Goal: Transaction & Acquisition: Purchase product/service

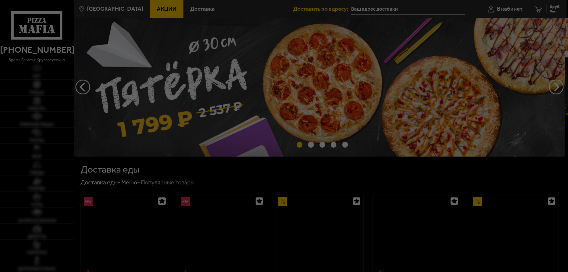
type input "[STREET_ADDRESS]"
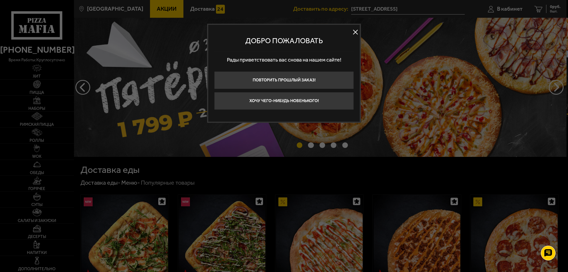
click at [357, 31] on button at bounding box center [355, 32] width 9 height 9
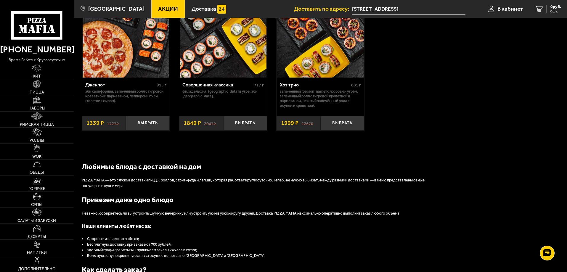
scroll to position [444, 0]
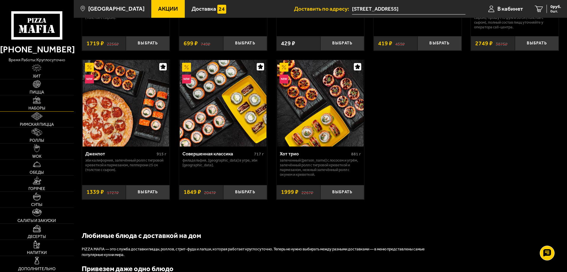
click at [49, 107] on link "Наборы" at bounding box center [37, 103] width 74 height 16
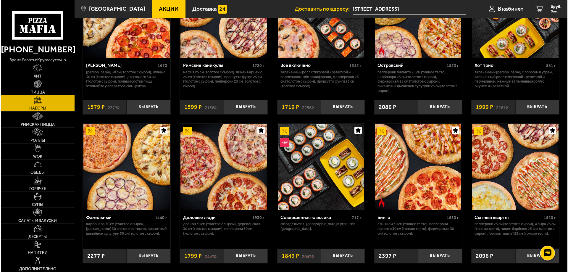
scroll to position [533, 0]
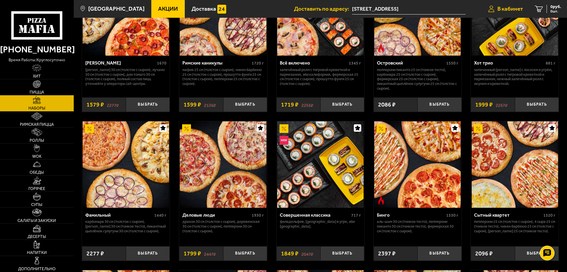
click at [511, 9] on span "В кабинет" at bounding box center [509, 9] width 25 height 6
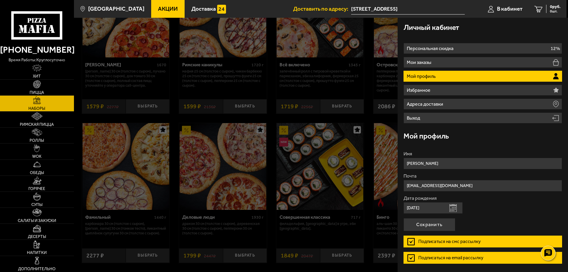
click at [530, 30] on div "Личный кабинет" at bounding box center [483, 27] width 159 height 19
click at [543, 9] on link "0 руб. 0 шт." at bounding box center [548, 9] width 38 height 18
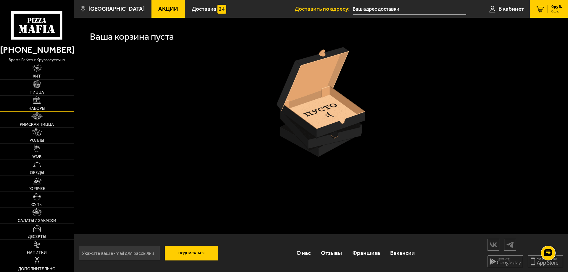
click at [40, 104] on img at bounding box center [37, 100] width 8 height 8
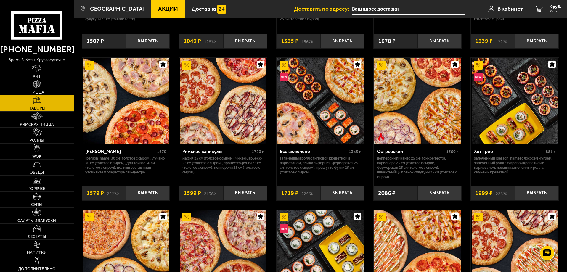
scroll to position [444, 0]
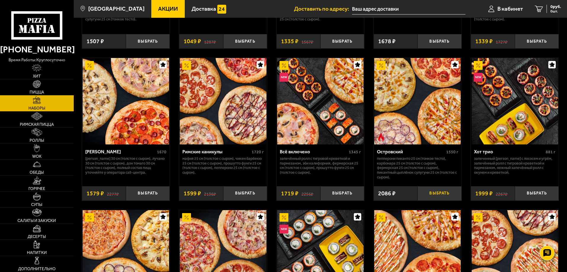
click at [437, 197] on button "Выбрать" at bounding box center [439, 193] width 44 height 15
click at [547, 7] on span "2086 руб." at bounding box center [552, 7] width 18 height 4
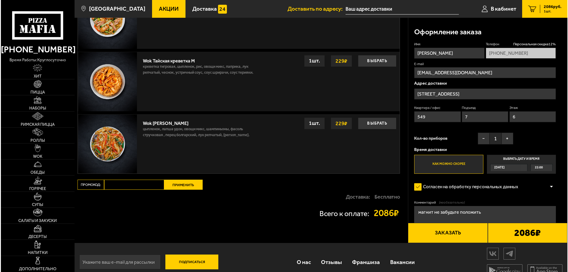
scroll to position [447, 0]
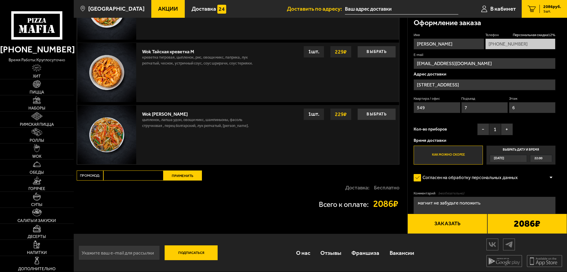
click at [148, 180] on input "Промокод:" at bounding box center [133, 176] width 60 height 10
type input "mf0174"
click at [183, 174] on button "Применить" at bounding box center [182, 176] width 38 height 10
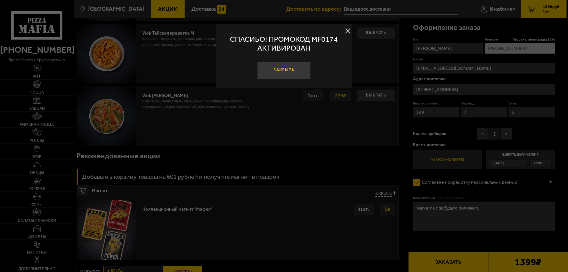
click at [292, 69] on button "Закрыть" at bounding box center [284, 71] width 53 height 18
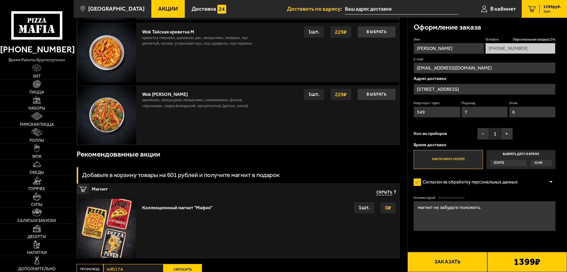
click at [464, 267] on button "Заказать" at bounding box center [447, 262] width 80 height 20
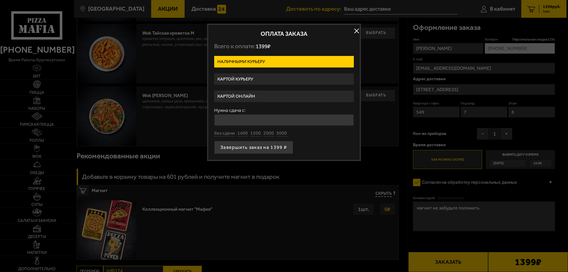
click at [265, 79] on label "Картой курьеру" at bounding box center [284, 79] width 140 height 12
click at [0, 0] on input "Картой курьеру" at bounding box center [0, 0] width 0 height 0
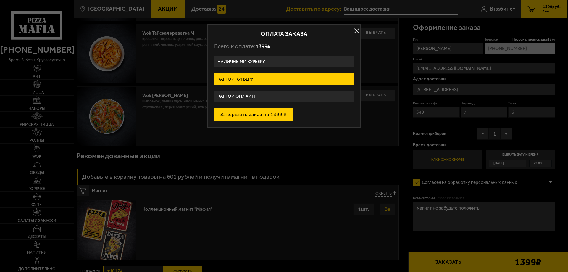
click at [270, 117] on button "Завершить заказ на 1399 ₽" at bounding box center [253, 114] width 79 height 13
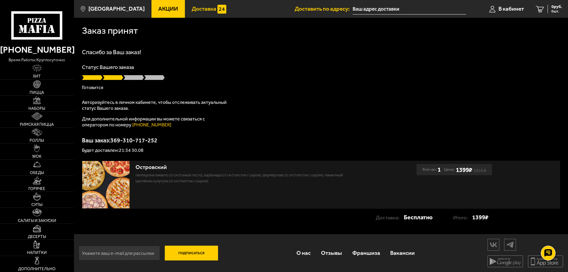
click at [202, 9] on span "Доставка" at bounding box center [204, 9] width 25 height 6
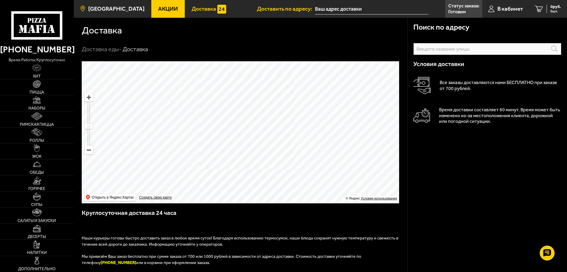
click at [112, 6] on span "[GEOGRAPHIC_DATA]" at bounding box center [116, 9] width 56 height 6
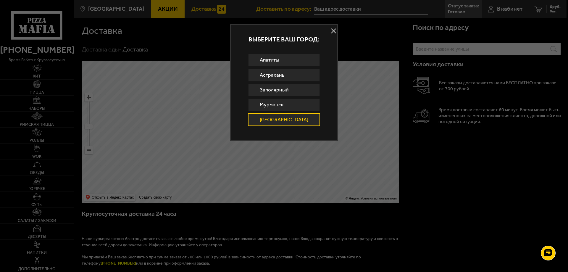
click at [329, 31] on button at bounding box center [333, 31] width 9 height 9
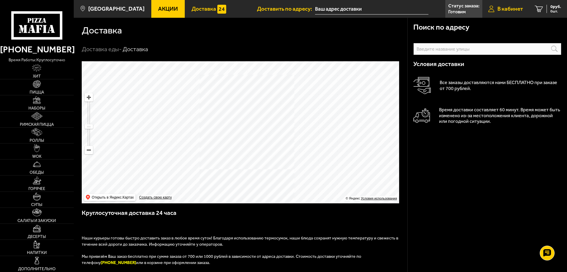
click at [509, 9] on span "В кабинет" at bounding box center [509, 9] width 25 height 6
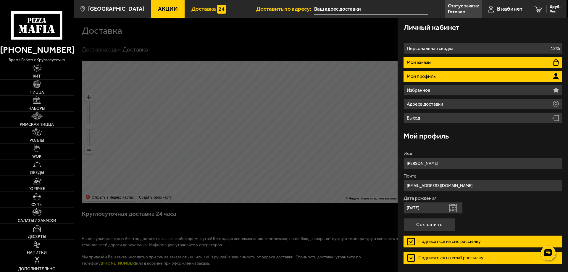
click at [451, 62] on li "Мои заказы" at bounding box center [483, 62] width 159 height 11
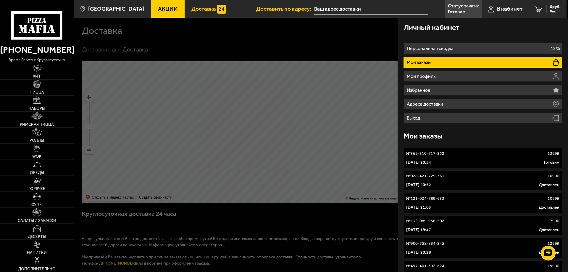
click at [431, 161] on p "[DATE] 20:54" at bounding box center [418, 163] width 25 height 6
